Goal: Task Accomplishment & Management: Use online tool/utility

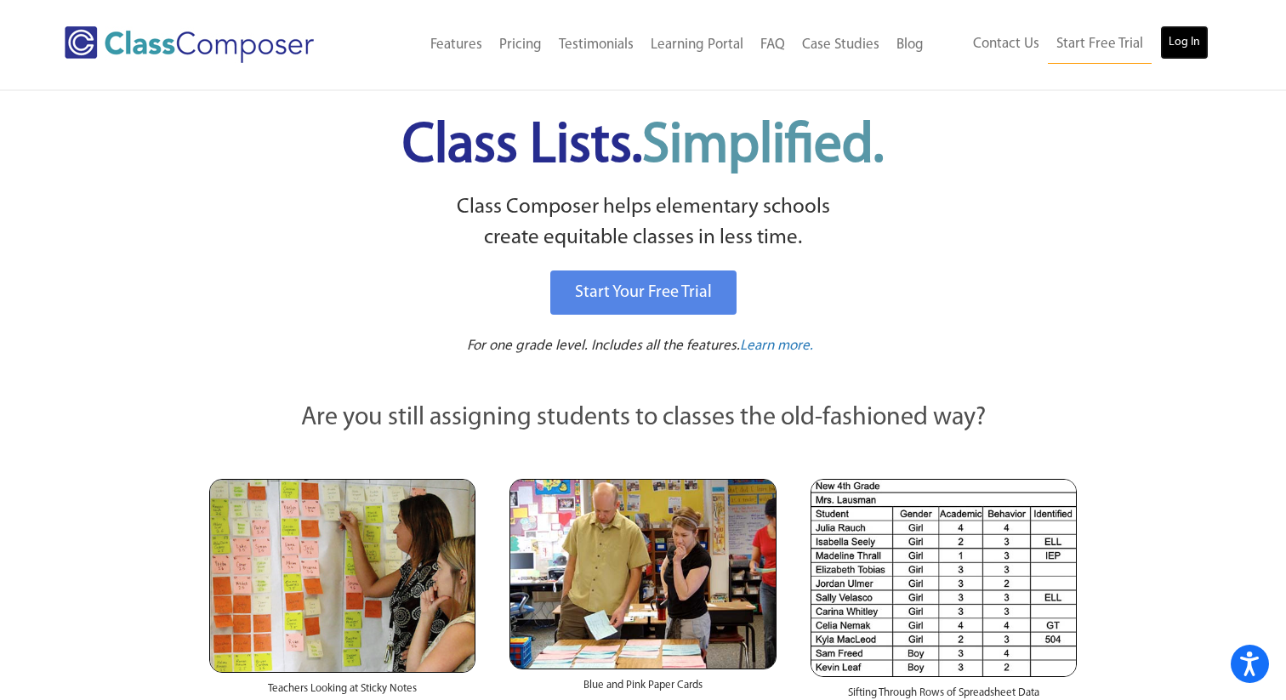
click at [1183, 30] on link "Log In" at bounding box center [1184, 43] width 48 height 34
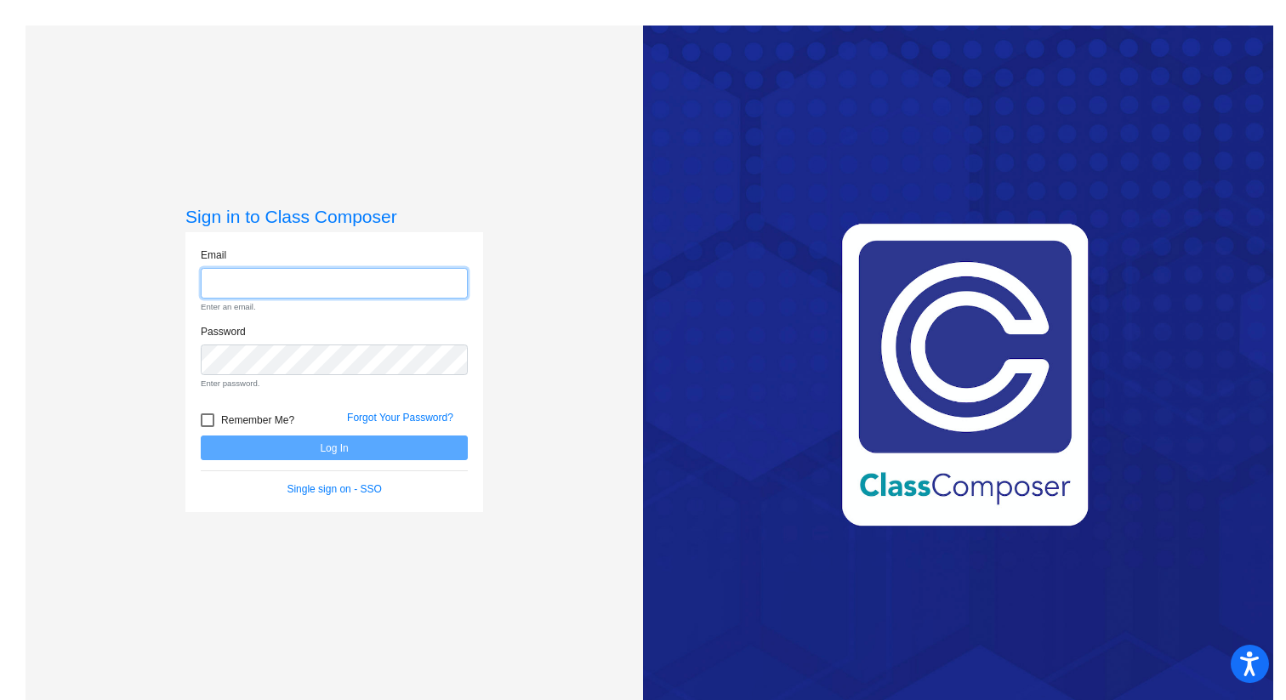
type input "[EMAIL_ADDRESS][PERSON_NAME][DOMAIN_NAME]"
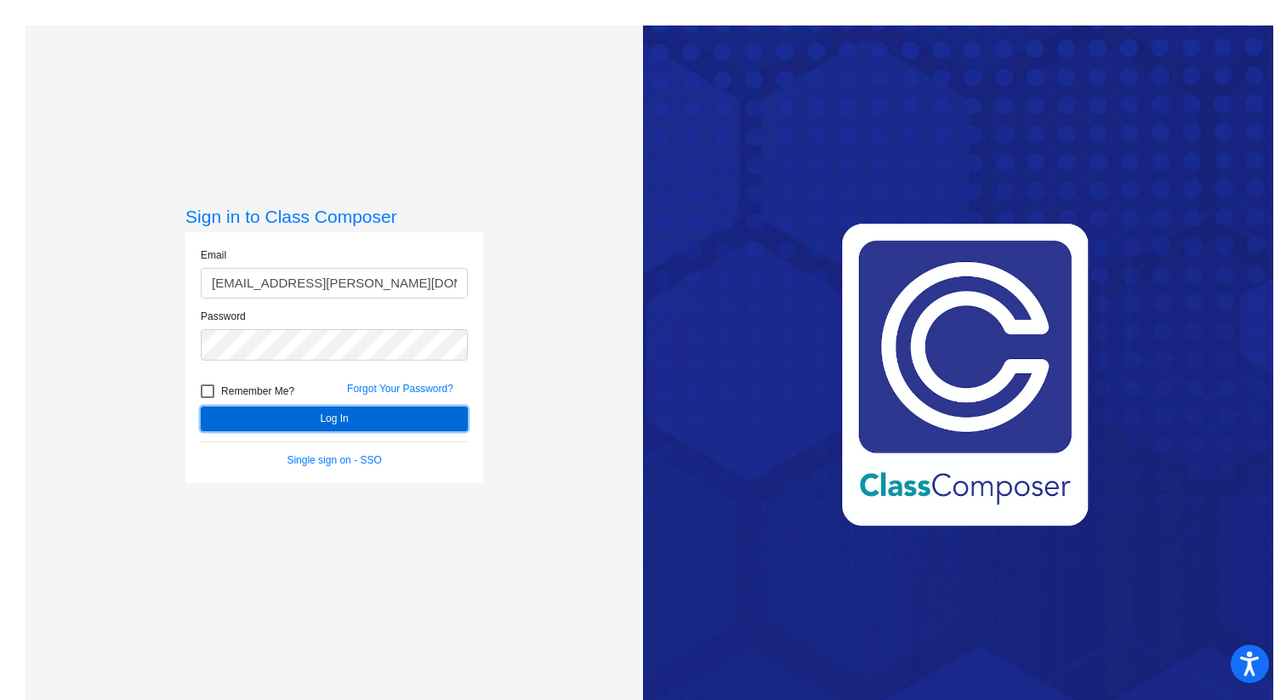
click at [356, 447] on form "Email [EMAIL_ADDRESS][PERSON_NAME][DOMAIN_NAME] Password Remember Me? Forgot Yo…" at bounding box center [334, 358] width 267 height 220
click at [367, 413] on button "Log In" at bounding box center [334, 419] width 267 height 25
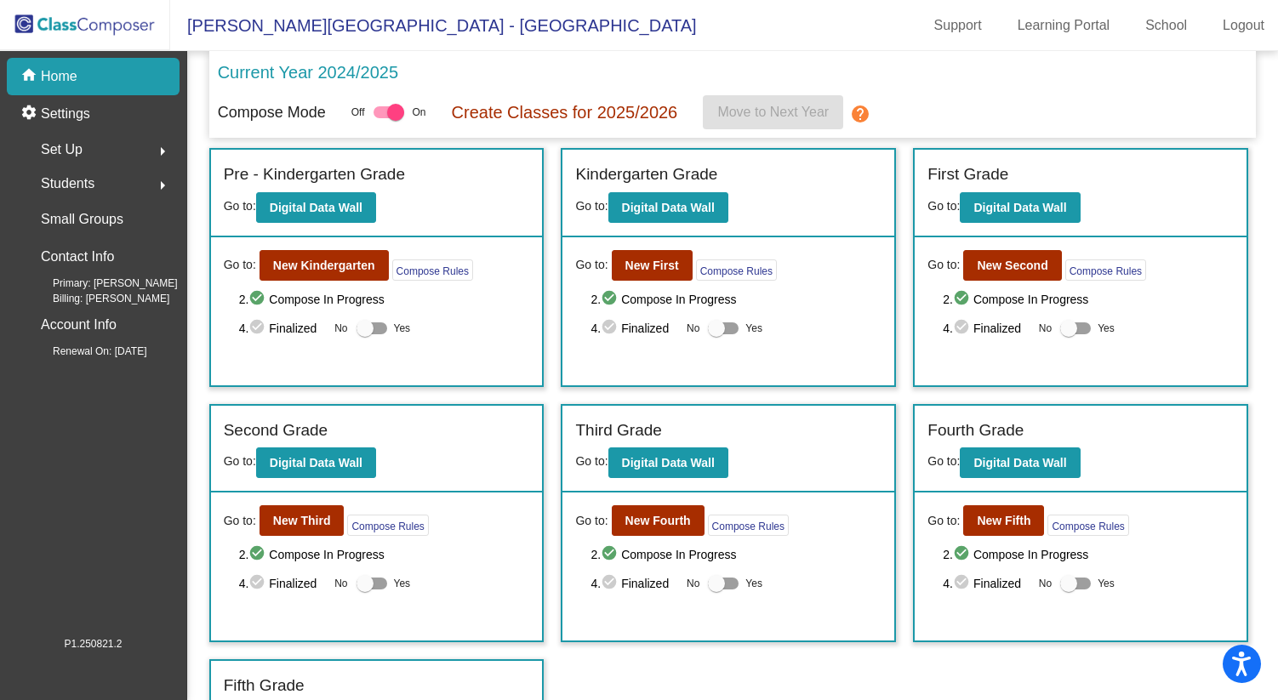
click at [347, 504] on div "Go to: New Third Compose Rules 2. check_circle Compose In Progress 4. check_cir…" at bounding box center [377, 567] width 332 height 148
click at [307, 519] on b "New Third" at bounding box center [302, 521] width 58 height 14
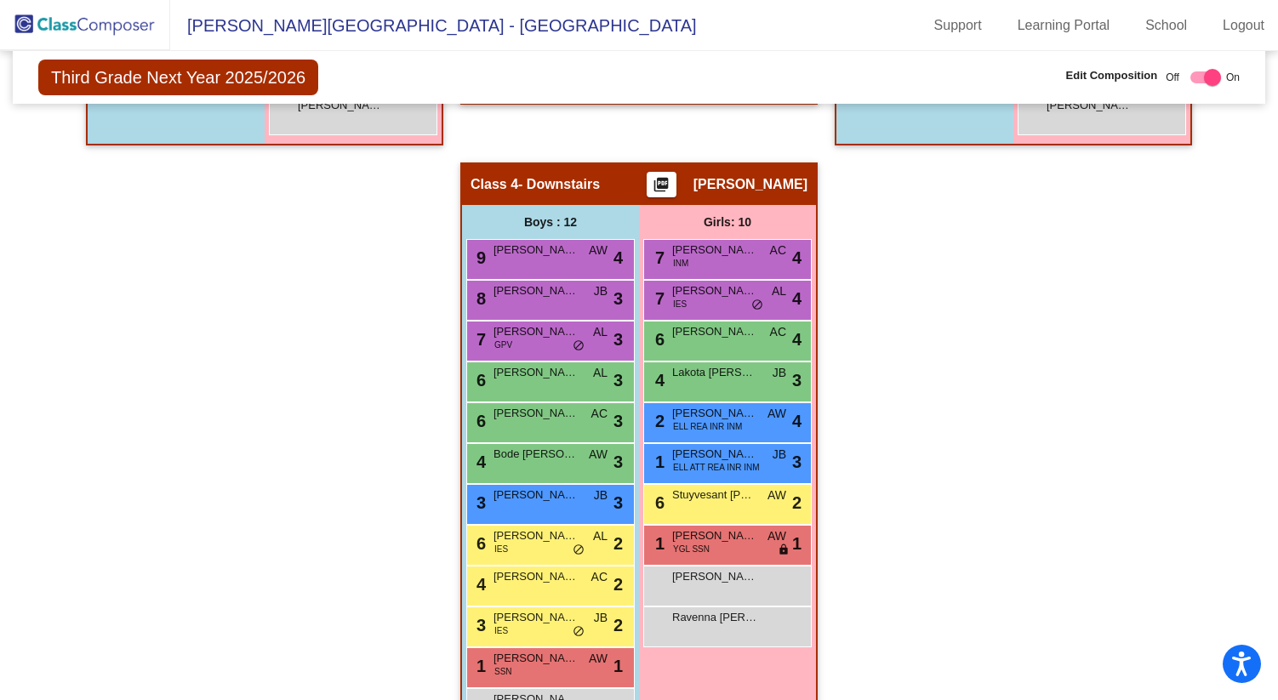
scroll to position [908, 0]
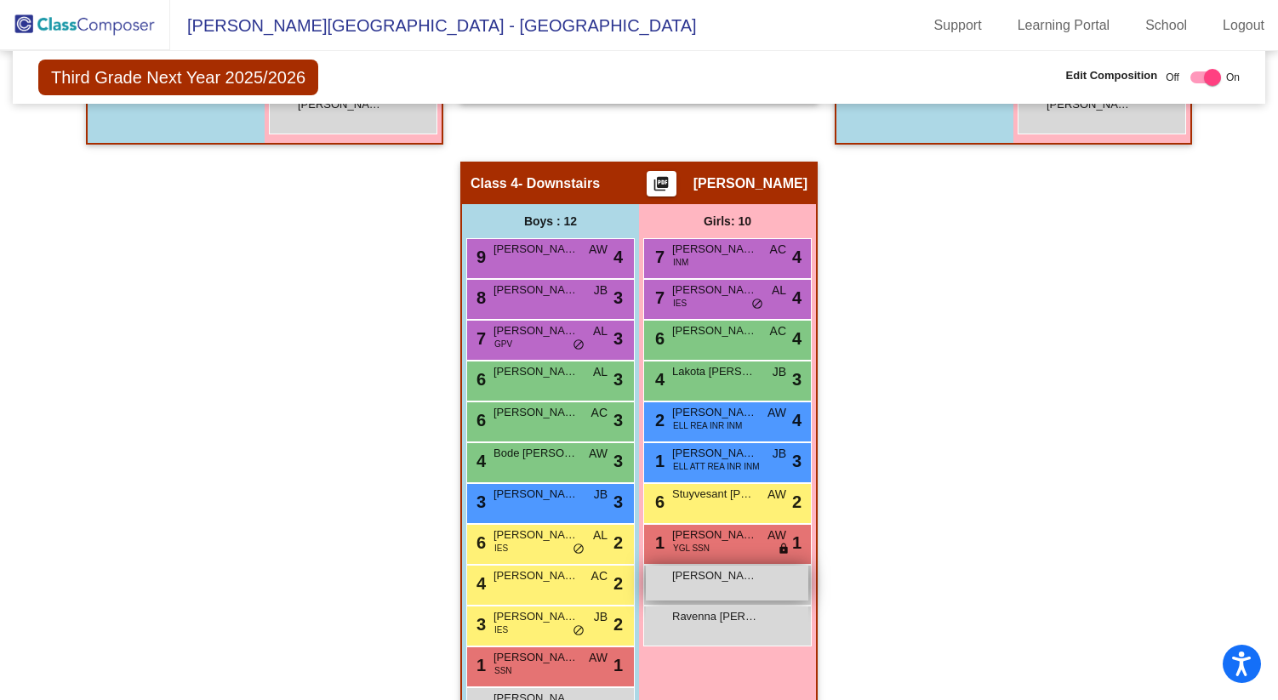
click at [753, 581] on div "[PERSON_NAME] lock do_not_disturb_alt" at bounding box center [727, 583] width 162 height 35
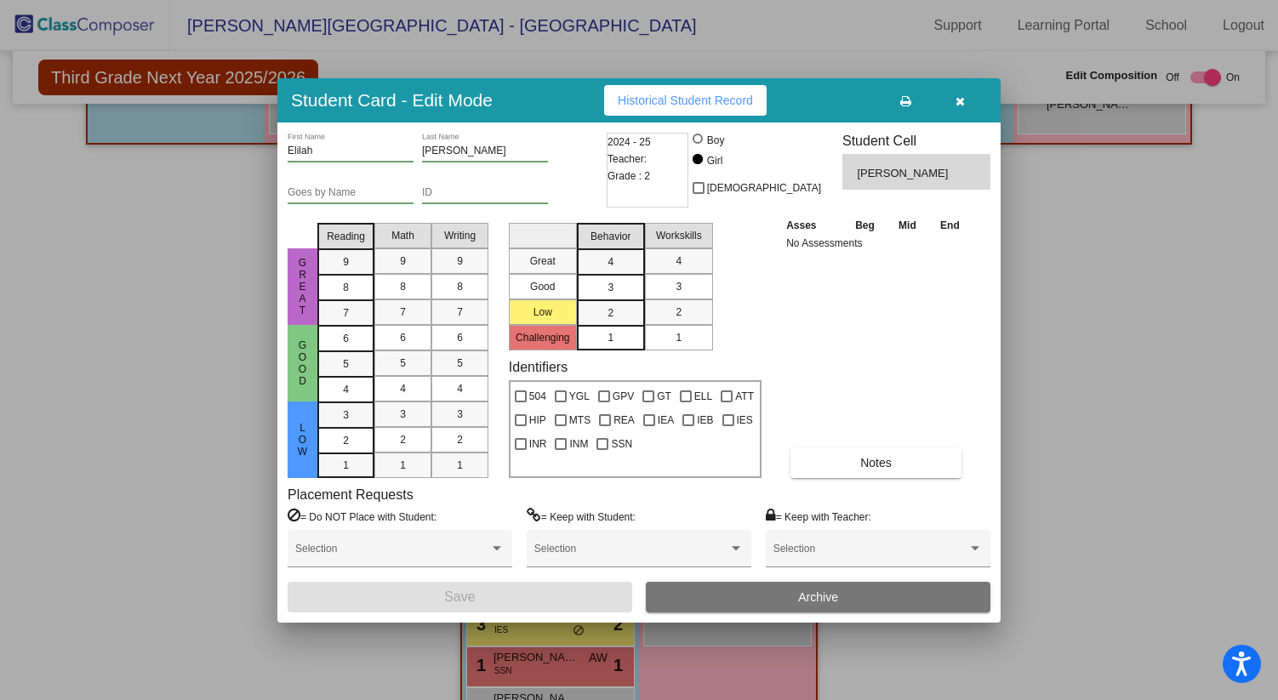
click at [761, 591] on button "Archive" at bounding box center [818, 597] width 345 height 31
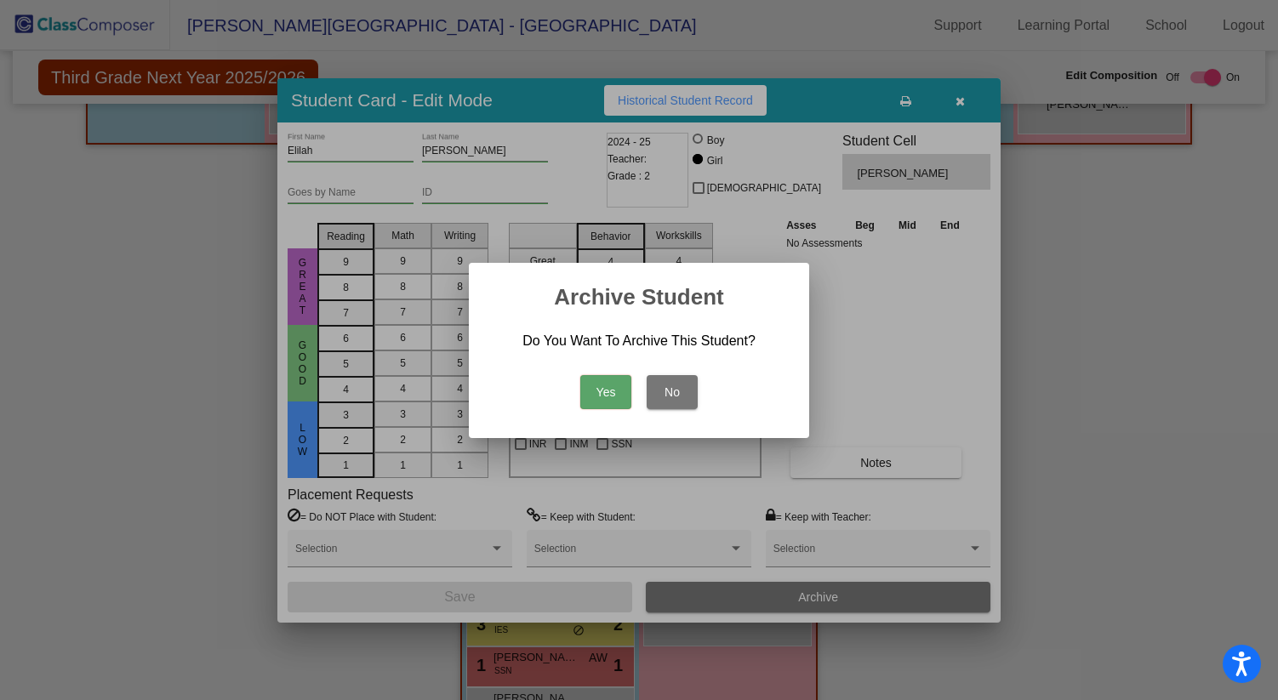
click at [615, 396] on button "Yes" at bounding box center [605, 392] width 51 height 34
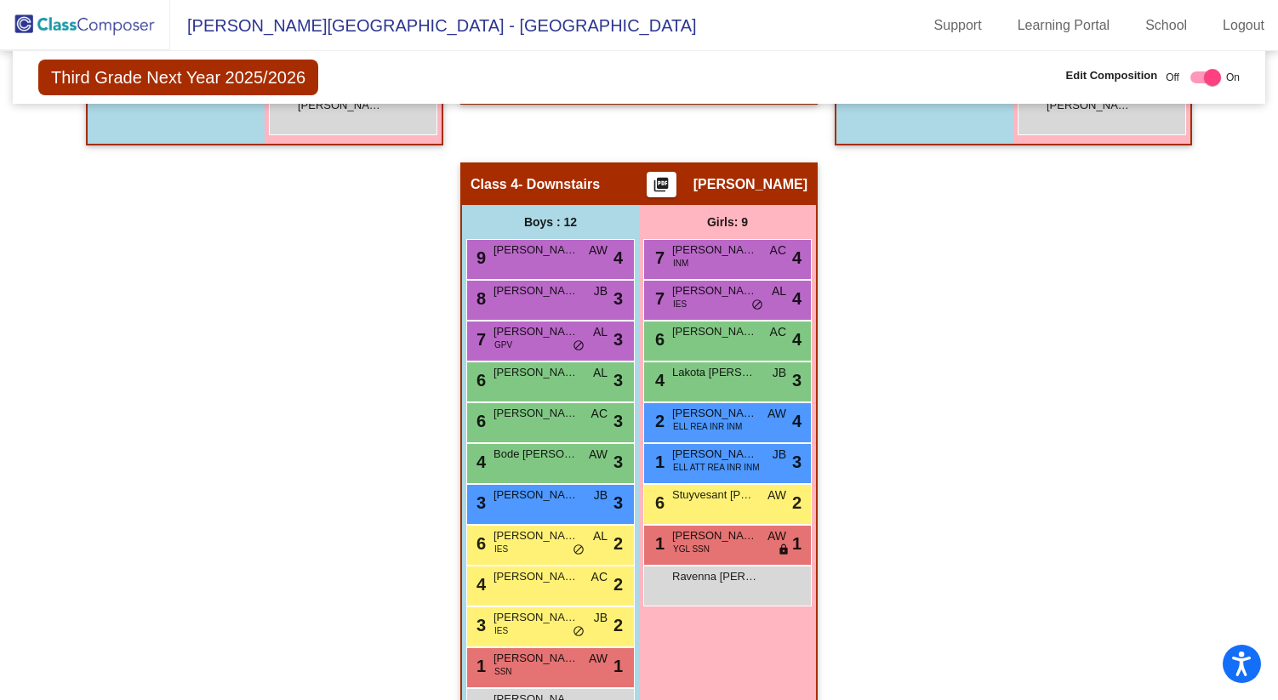
scroll to position [909, 0]
